Goal: Task Accomplishment & Management: Complete application form

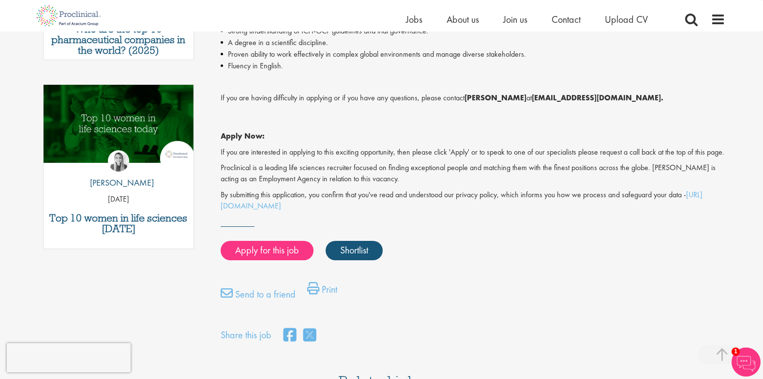
scroll to position [484, 0]
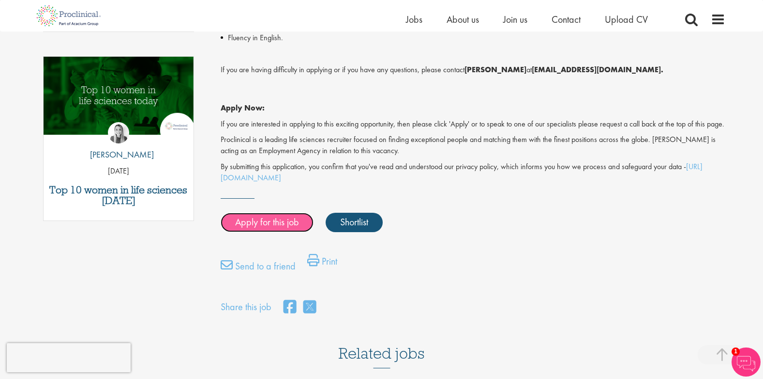
click at [261, 231] on link "Apply for this job" at bounding box center [267, 222] width 93 height 19
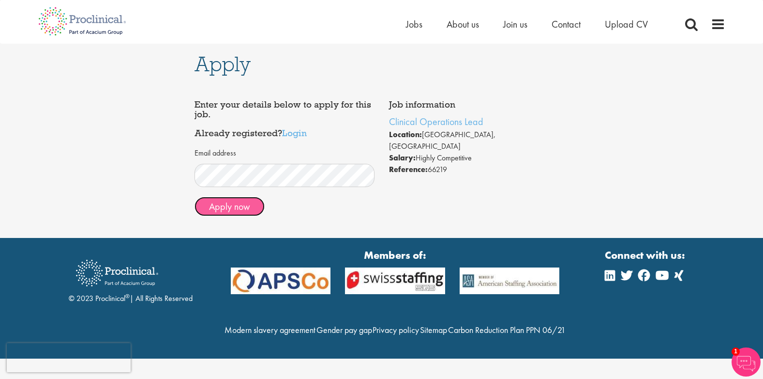
click at [226, 206] on button "Apply now" at bounding box center [230, 206] width 70 height 19
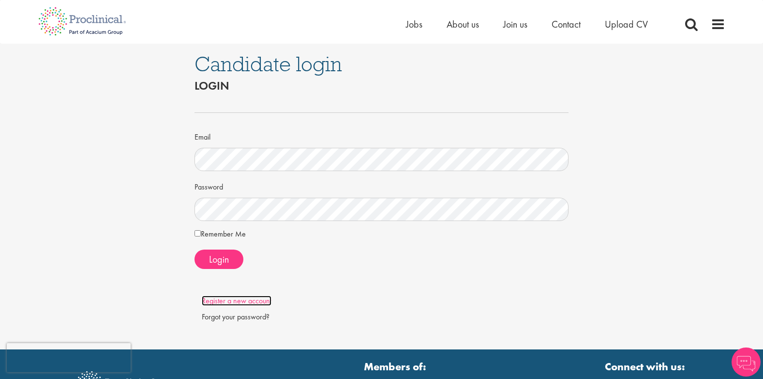
click at [224, 300] on link "Register a new account" at bounding box center [237, 300] width 70 height 10
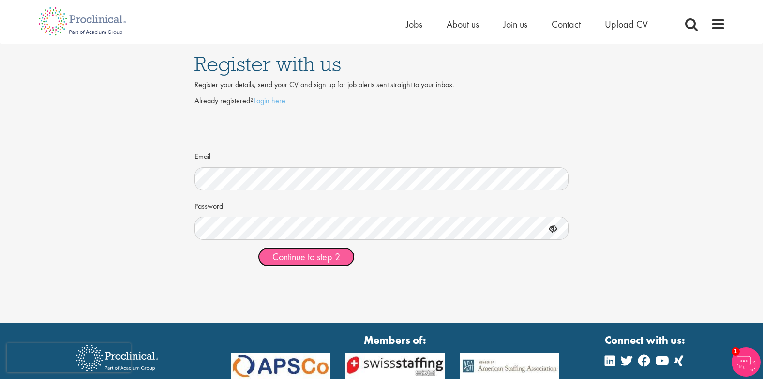
click at [295, 256] on span "Continue to step 2" at bounding box center [307, 256] width 68 height 13
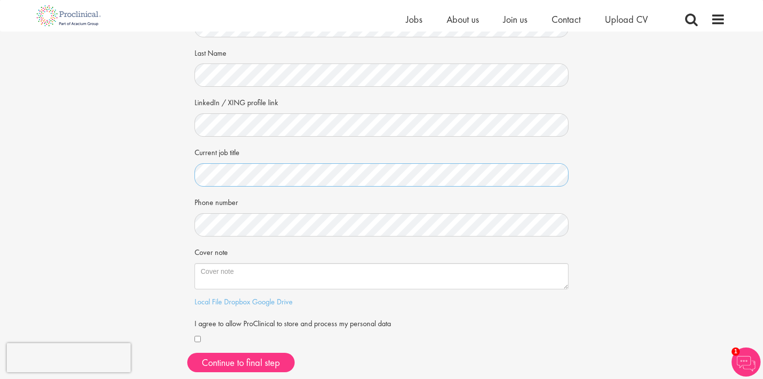
scroll to position [97, 0]
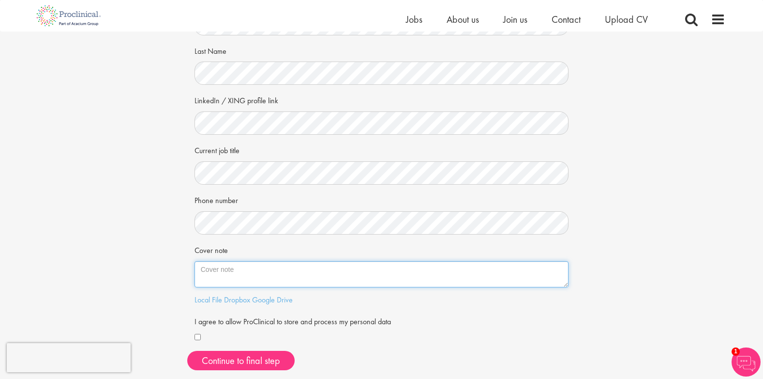
click at [201, 269] on textarea "Cover note" at bounding box center [382, 274] width 375 height 26
click at [342, 273] on textarea "Dear Joshua, I have send you a direct request as well and am looking forward to…" at bounding box center [382, 274] width 375 height 26
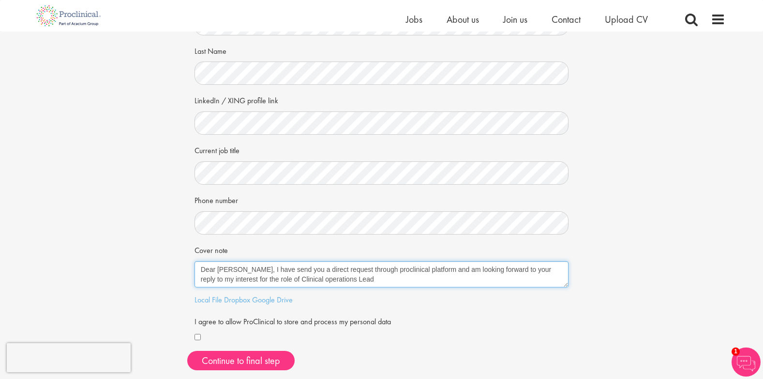
click at [292, 283] on textarea "Dear Joshua, I have send you a direct request through proclinical platform and …" at bounding box center [382, 274] width 375 height 26
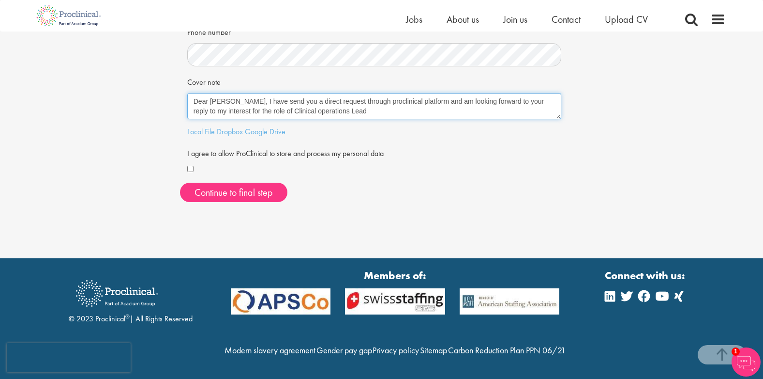
click at [288, 93] on textarea "Dear Joshua, I have send you a direct request through proclinical platform and …" at bounding box center [374, 106] width 375 height 26
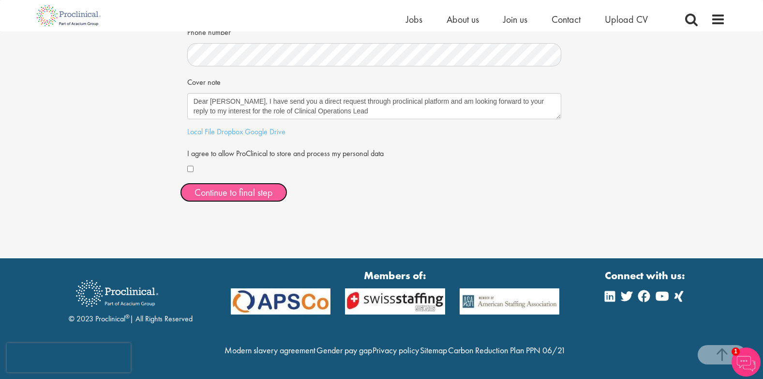
click at [231, 183] on button "Continue to final step" at bounding box center [233, 192] width 107 height 19
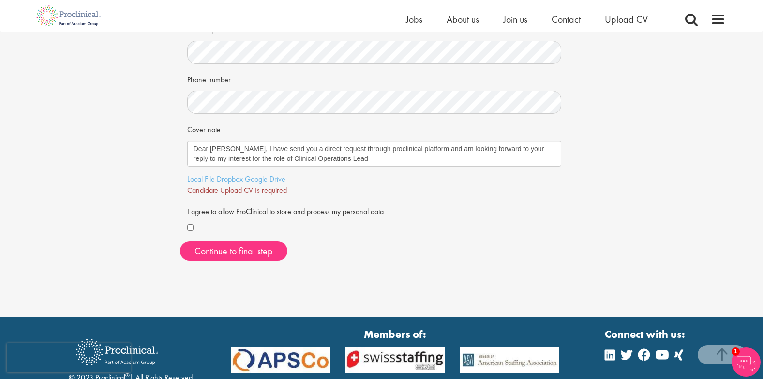
scroll to position [242, 0]
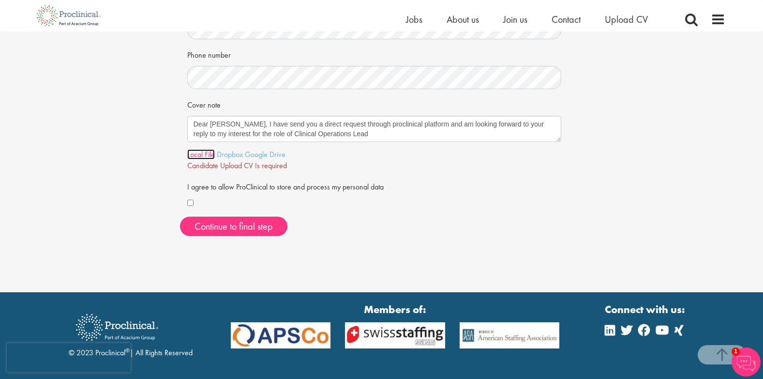
click at [195, 152] on link "Local File" at bounding box center [201, 154] width 28 height 10
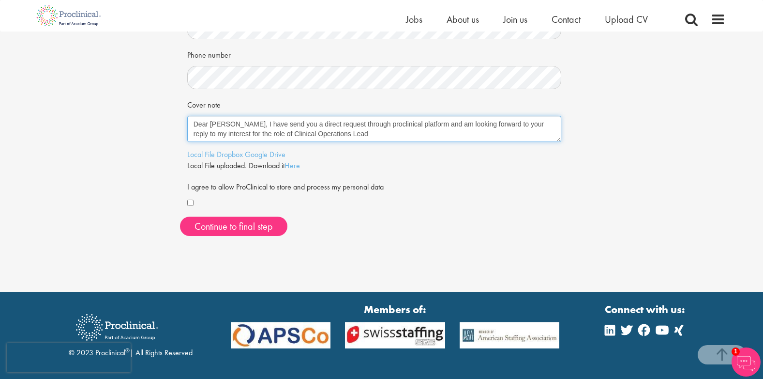
click at [417, 125] on textarea "Dear Joshua, I have send you a direct request through proclinical platform and …" at bounding box center [374, 129] width 375 height 26
click at [520, 125] on textarea "Dear Joshua, I have send you a direct request through proclinical platform as w…" at bounding box center [374, 129] width 375 height 26
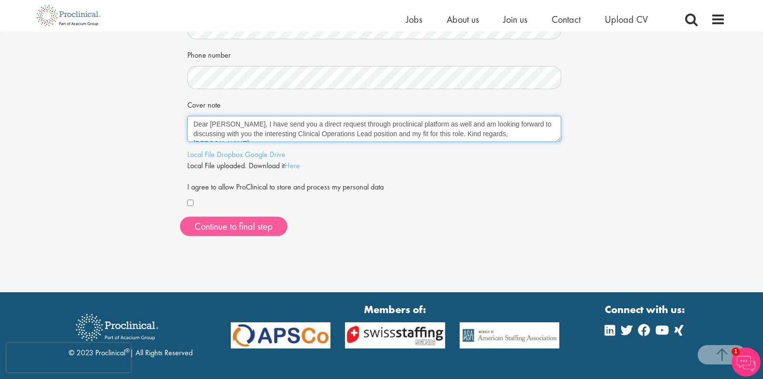
type textarea "Dear Joshua, I have send you a direct request through proclinical platform as w…"
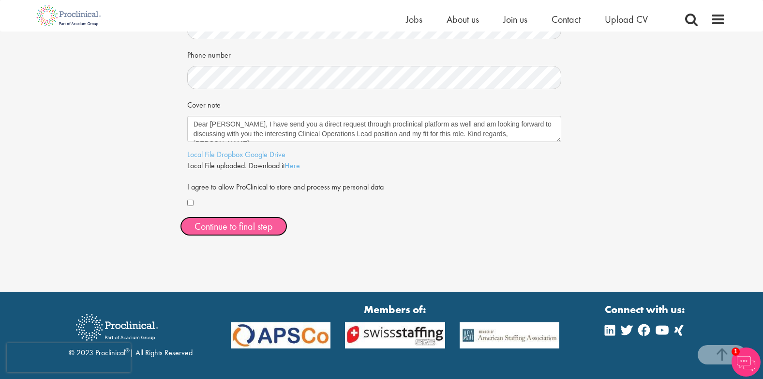
click at [228, 227] on span "Continue to final step" at bounding box center [234, 226] width 78 height 13
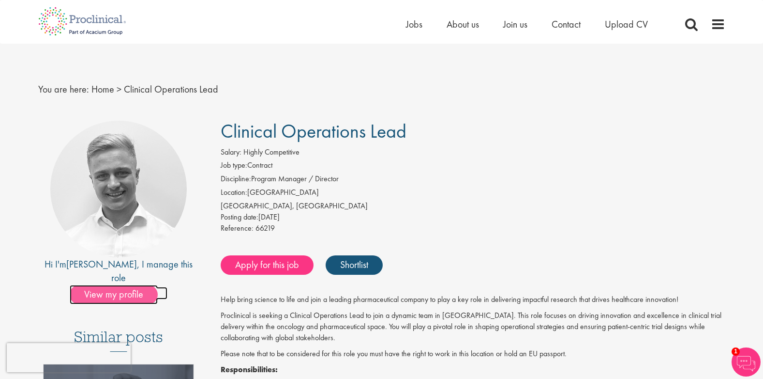
click at [106, 285] on span "View my profile" at bounding box center [114, 294] width 88 height 19
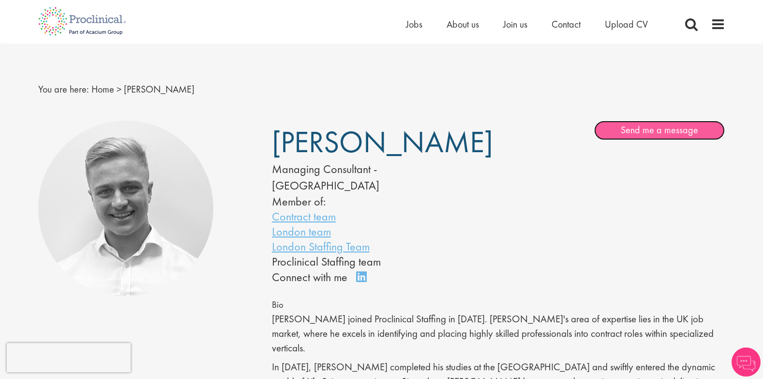
click at [661, 131] on link "Send me a message" at bounding box center [660, 130] width 131 height 19
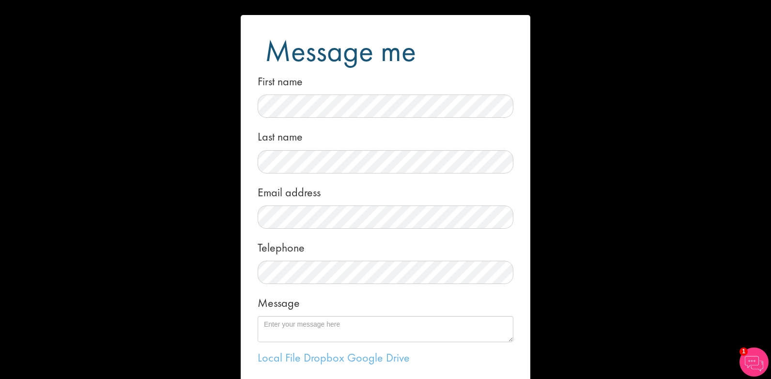
click at [497, 244] on div "Telephone" at bounding box center [386, 260] width 256 height 48
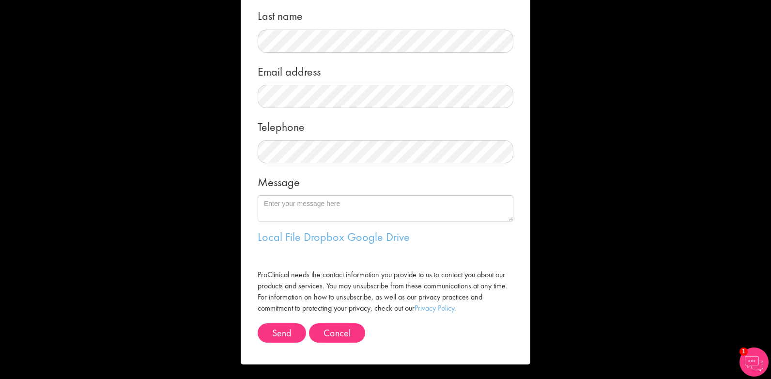
scroll to position [121, 0]
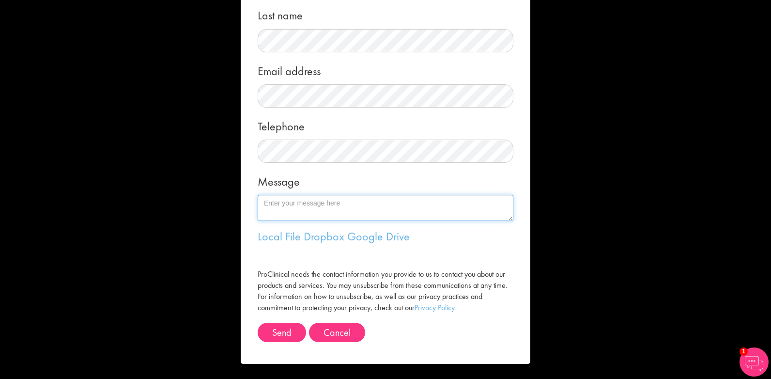
click at [262, 202] on textarea "Message" at bounding box center [386, 208] width 256 height 26
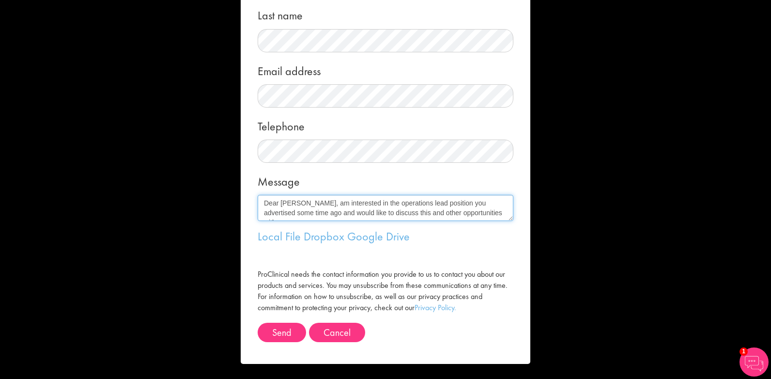
click at [364, 204] on textarea "Dear Joshua, am interested in the operations lead position you advertised some …" at bounding box center [386, 208] width 256 height 26
click at [353, 213] on textarea "Dear Joshua, am interested in the clinical operations lead position you adverti…" at bounding box center [386, 208] width 256 height 26
click at [445, 213] on textarea "Dear Joshua, am interested in the clinical operations lead position you adverti…" at bounding box center [386, 208] width 256 height 26
click at [299, 215] on textarea "Dear Joshua, am interested in the clinical operations lead position you adverti…" at bounding box center [386, 208] width 256 height 26
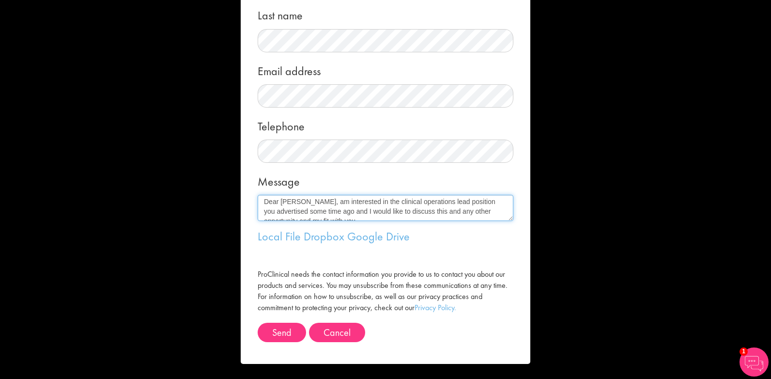
scroll to position [0, 0]
click at [294, 214] on textarea "Dear Joshua, am interested in the clinical operations lead position you adverti…" at bounding box center [386, 208] width 256 height 26
click at [413, 214] on textarea "Dear Joshua, am interested in the clinical operations lead position you adverti…" at bounding box center [386, 208] width 256 height 26
click at [376, 209] on textarea "Dear Joshua, am interested in the clinical operations lead position you adverti…" at bounding box center [386, 208] width 256 height 26
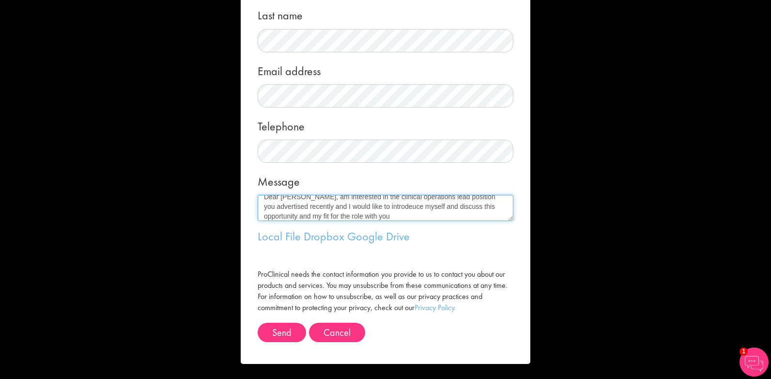
click at [395, 206] on textarea "Dear Joshua, am interested in the clinical operations lead position you adverti…" at bounding box center [386, 208] width 256 height 26
click at [306, 218] on textarea "Dear Joshua, am interested in the clinical operations lead position you adverti…" at bounding box center [386, 208] width 256 height 26
type textarea "Dear Joshua, am interested in the clinical operations lead position you adverti…"
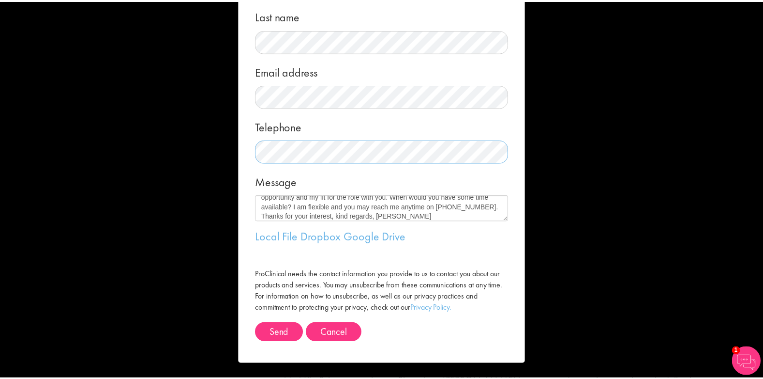
scroll to position [121, 0]
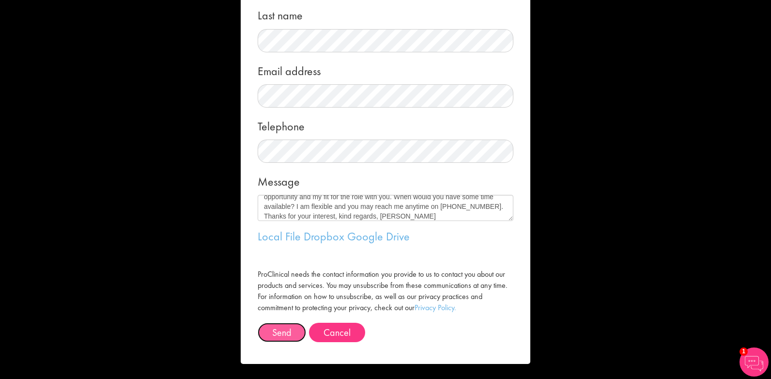
click at [282, 329] on button "Send" at bounding box center [282, 331] width 48 height 19
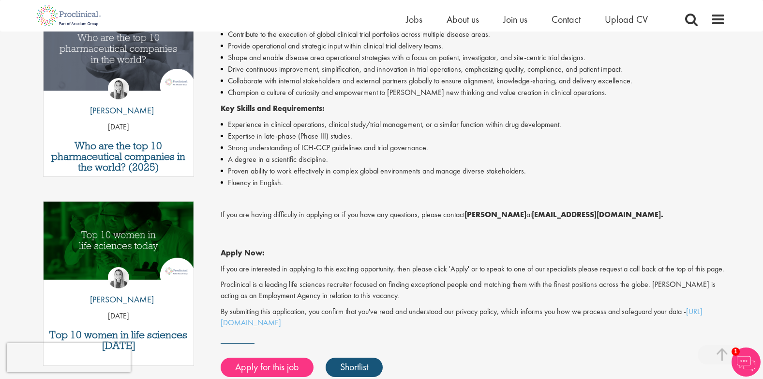
scroll to position [339, 0]
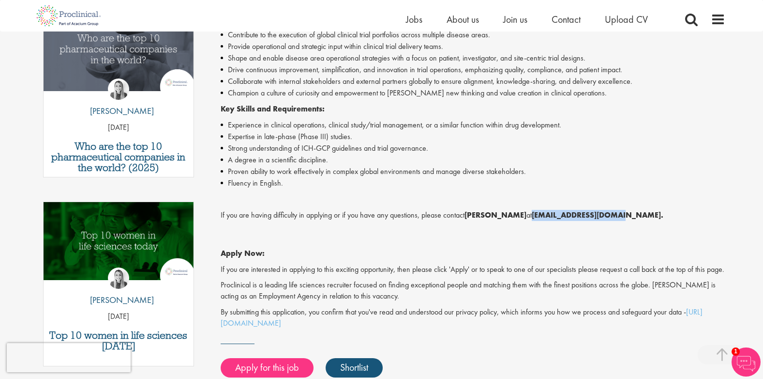
drag, startPoint x: 519, startPoint y: 214, endPoint x: 595, endPoint y: 210, distance: 76.1
click at [595, 210] on strong "j.bye@proclinical.com." at bounding box center [598, 215] width 132 height 10
drag, startPoint x: 595, startPoint y: 210, endPoint x: 542, endPoint y: 215, distance: 53.5
copy strong "j.bye@proclinical.com"
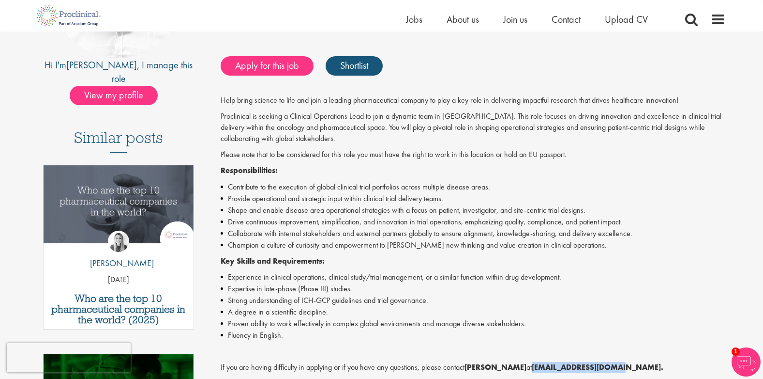
scroll to position [48, 0]
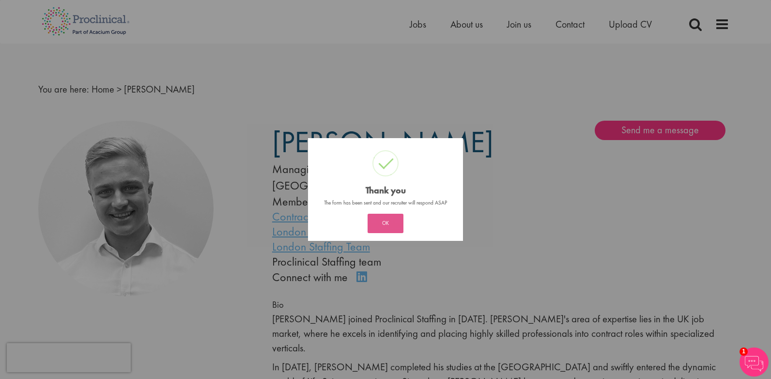
click at [388, 226] on button "OK" at bounding box center [385, 223] width 36 height 19
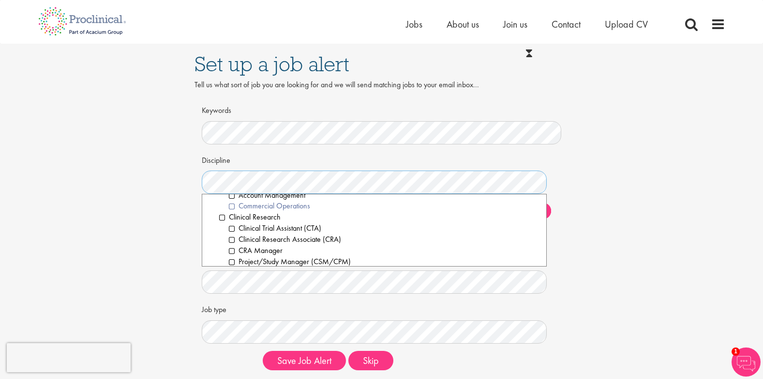
scroll to position [194, 0]
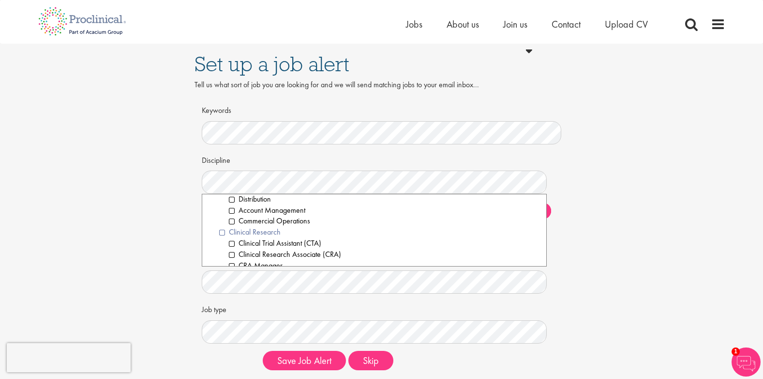
click at [223, 233] on li "Clinical Research" at bounding box center [379, 232] width 321 height 11
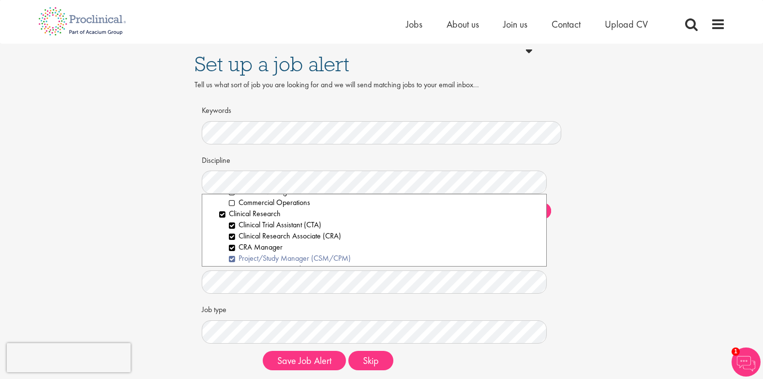
scroll to position [242, 0]
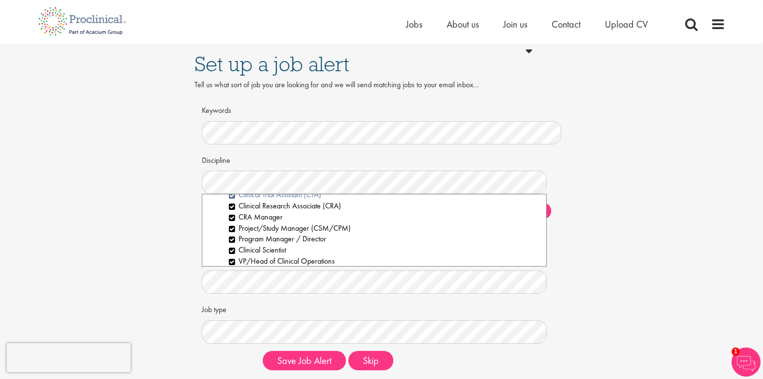
click at [233, 196] on li "Clinical Trial Assistant (CTA)" at bounding box center [384, 194] width 311 height 11
click at [231, 208] on li "Clinical Research Associate (CRA)" at bounding box center [384, 205] width 311 height 11
click at [233, 218] on li "CRA Manager" at bounding box center [384, 217] width 311 height 11
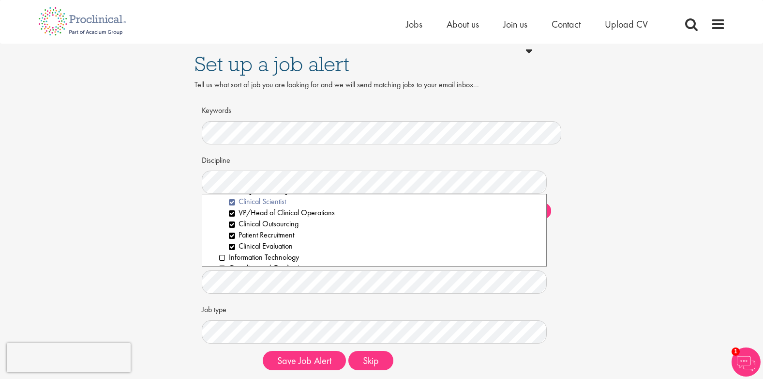
click at [232, 201] on li "Clinical Scientist" at bounding box center [384, 201] width 311 height 11
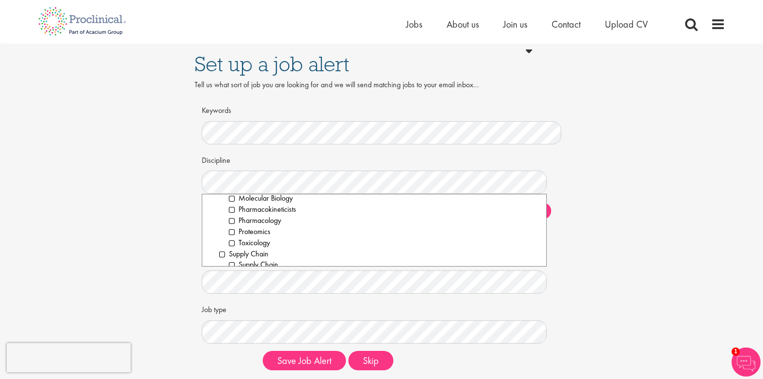
scroll to position [1409, 0]
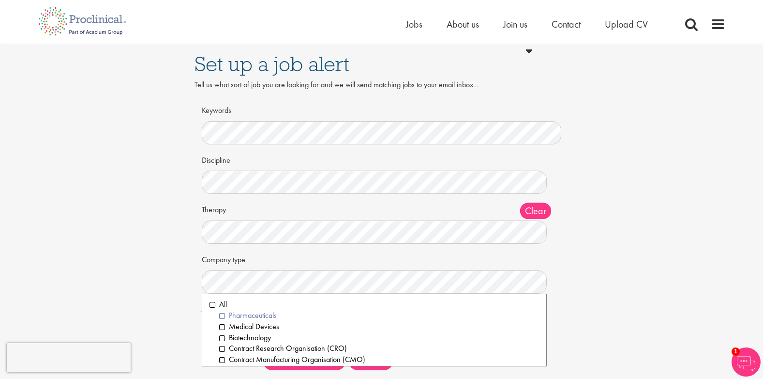
click at [222, 315] on li "Pharmaceuticals" at bounding box center [379, 315] width 321 height 11
click at [221, 336] on li "Biotechnology" at bounding box center [379, 337] width 321 height 11
drag, startPoint x: 222, startPoint y: 348, endPoint x: 255, endPoint y: 346, distance: 33.5
click at [221, 348] on li "Contract Research Organisation (CRO)" at bounding box center [379, 348] width 321 height 11
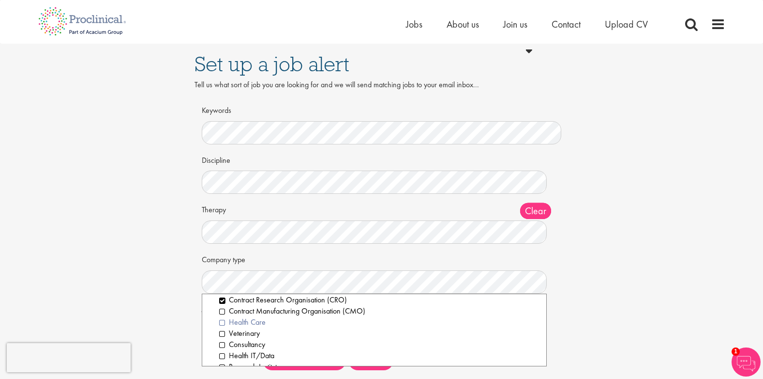
scroll to position [97, 0]
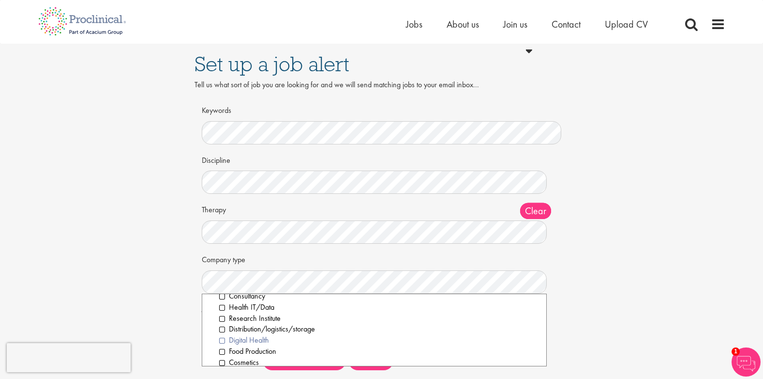
click at [224, 341] on li "Digital Health" at bounding box center [379, 340] width 321 height 11
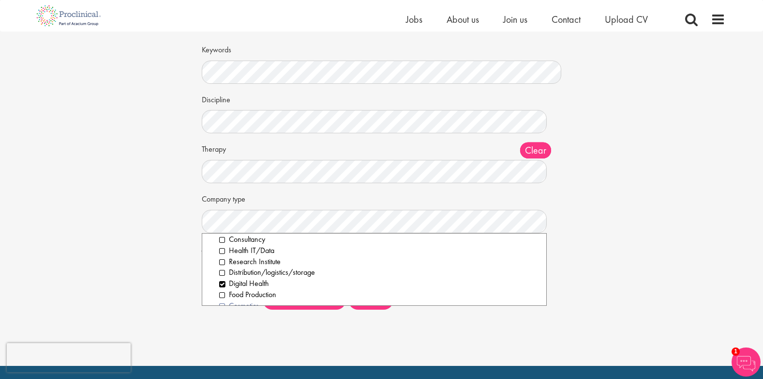
scroll to position [77, 0]
click at [221, 278] on li "Research Institute" at bounding box center [379, 277] width 321 height 11
click at [223, 255] on li "Consultancy" at bounding box center [379, 254] width 321 height 11
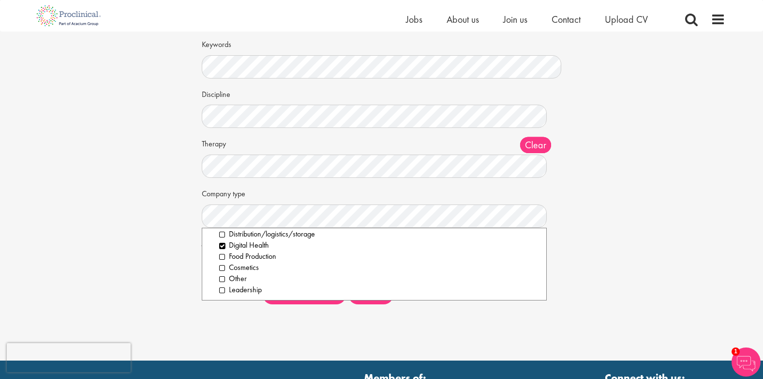
scroll to position [31, 0]
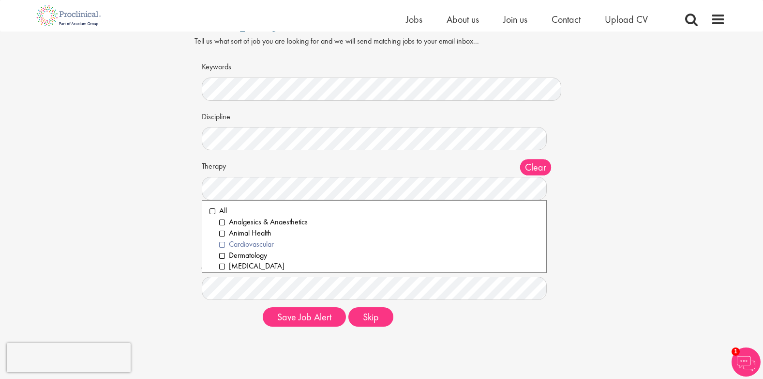
click at [223, 244] on li "Cardiovascular" at bounding box center [379, 244] width 321 height 11
click at [223, 255] on li "Dermatology" at bounding box center [379, 255] width 321 height 11
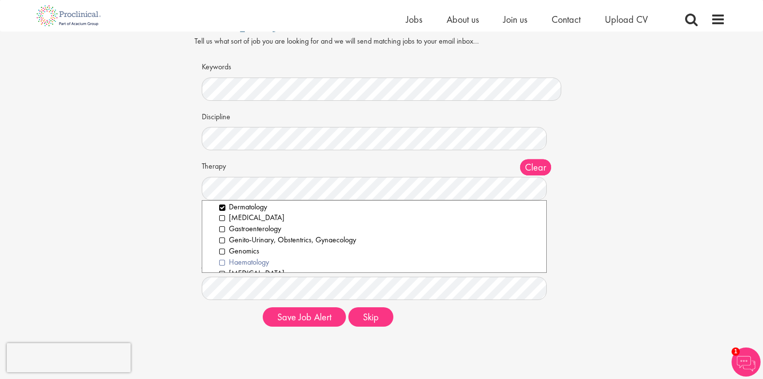
click at [223, 260] on li "Haematology" at bounding box center [379, 262] width 321 height 11
click at [224, 226] on li "[MEDICAL_DATA]" at bounding box center [379, 224] width 321 height 11
click at [223, 235] on li "Immunology & Infectious diseases" at bounding box center [379, 235] width 321 height 11
click at [222, 247] on li "Metabolic & Endocrinology" at bounding box center [379, 246] width 321 height 11
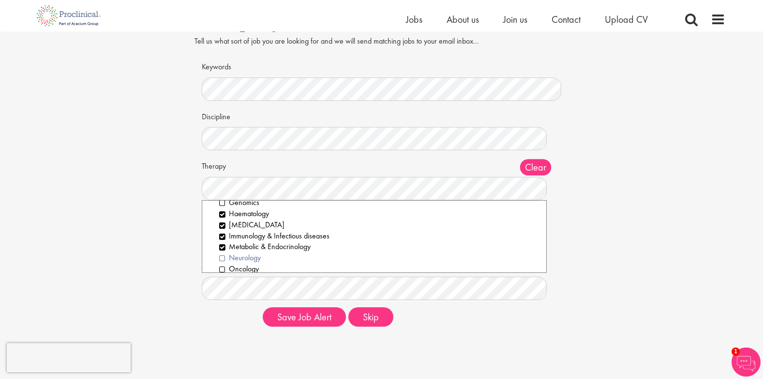
click at [223, 258] on li "Neurology" at bounding box center [379, 257] width 321 height 11
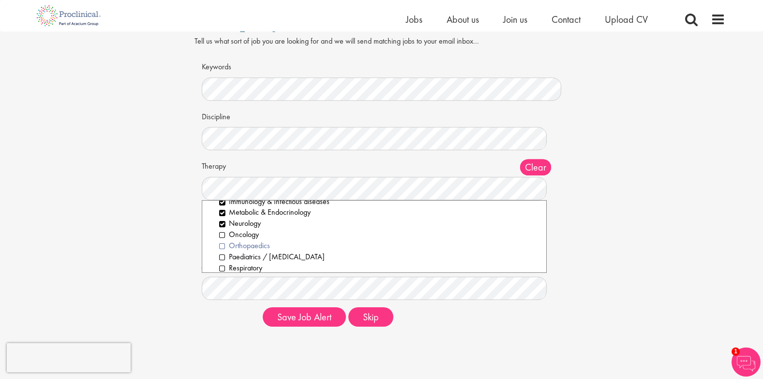
scroll to position [145, 0]
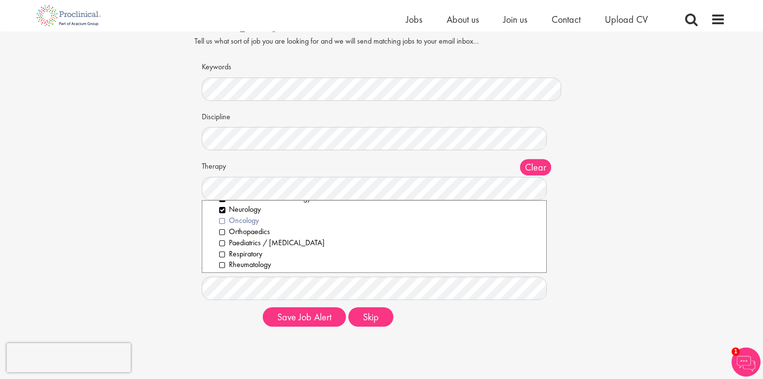
click at [221, 219] on li "Oncology" at bounding box center [379, 220] width 321 height 11
click at [222, 264] on li "Rheumatology" at bounding box center [379, 264] width 321 height 11
click at [223, 241] on li "Rare disease" at bounding box center [379, 239] width 321 height 11
click at [223, 251] on li "Immuno-oncology" at bounding box center [379, 250] width 321 height 11
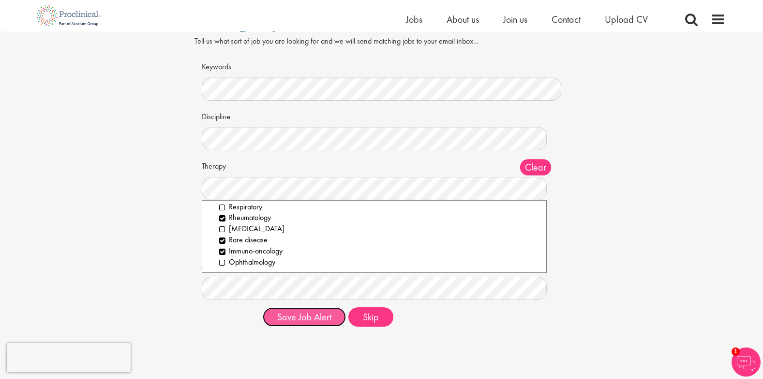
click at [302, 312] on button "Save Job Alert" at bounding box center [304, 316] width 83 height 19
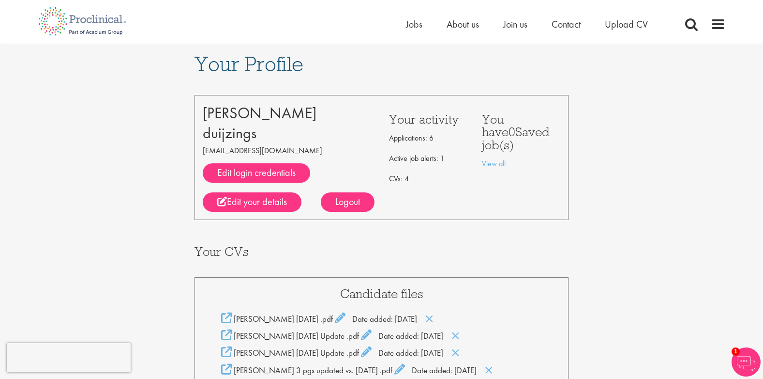
click at [739, 356] on img at bounding box center [746, 361] width 29 height 29
click at [368, 63] on h1 "Your Profile" at bounding box center [382, 63] width 375 height 21
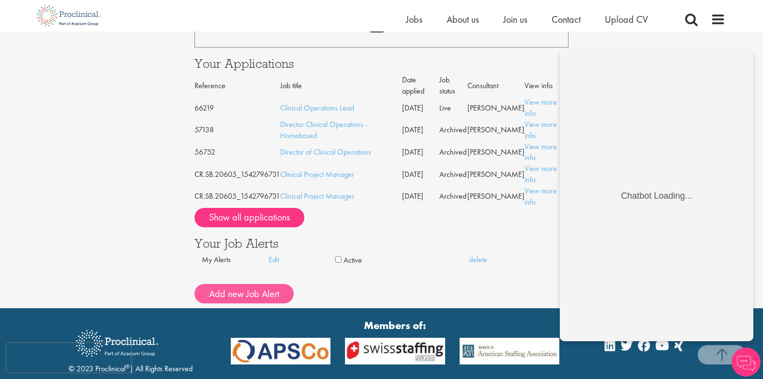
scroll to position [457, 0]
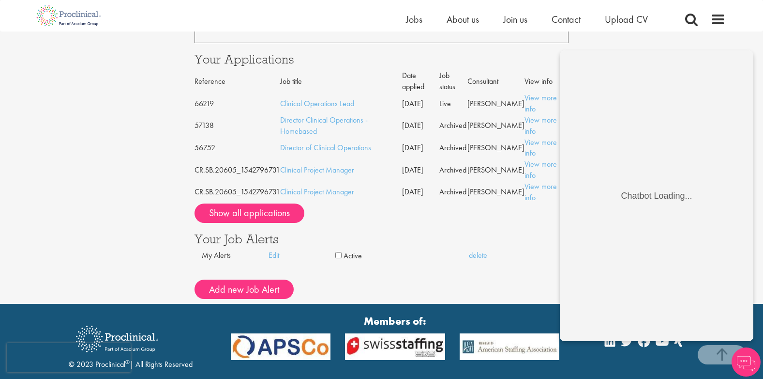
click at [454, 250] on div "My Alerts Edit Active delete Name Keywords Discipline Clear All Computer Scienc…" at bounding box center [369, 265] width 349 height 30
